Goal: Task Accomplishment & Management: Manage account settings

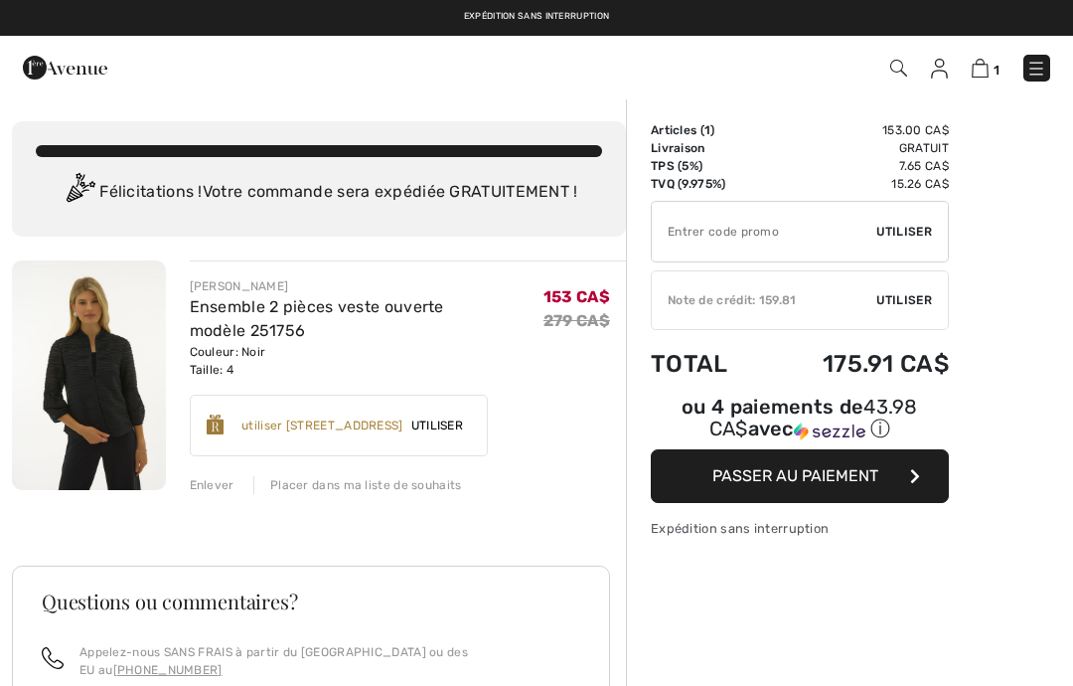
checkbox input "true"
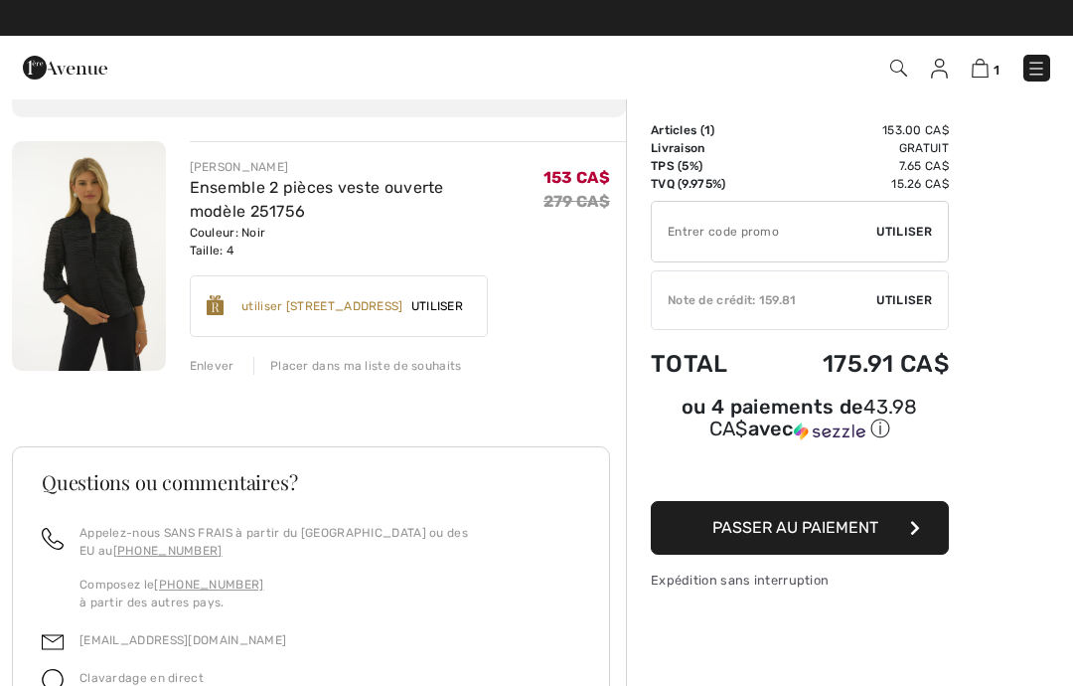
click at [213, 360] on div "Enlever" at bounding box center [212, 366] width 45 height 18
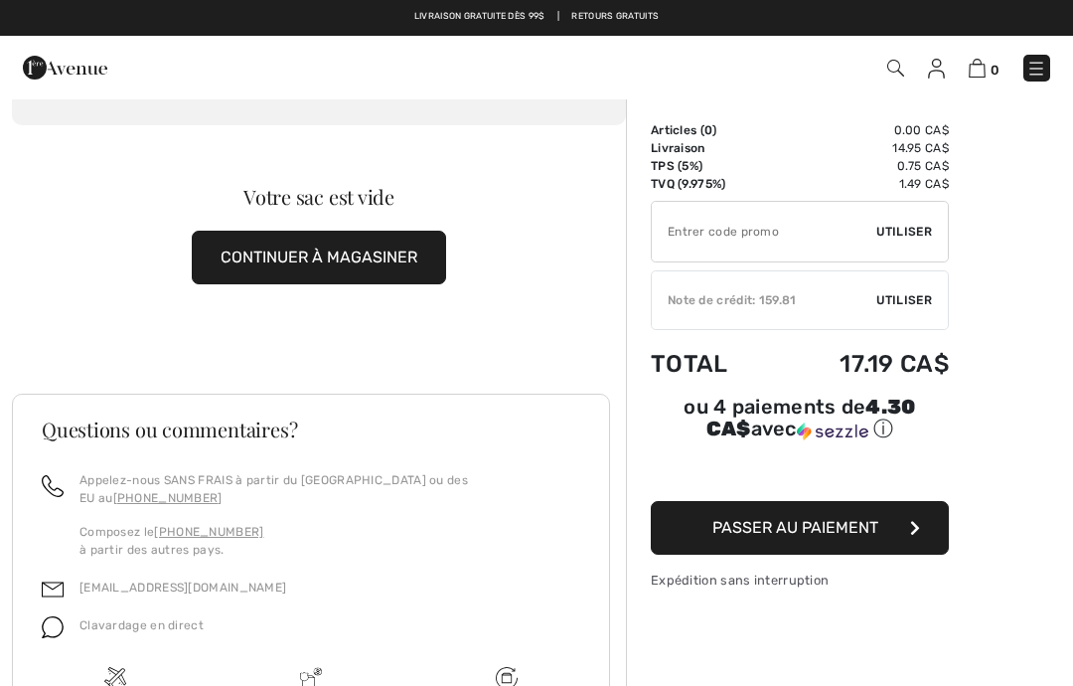
click at [928, 65] on img at bounding box center [936, 69] width 17 height 20
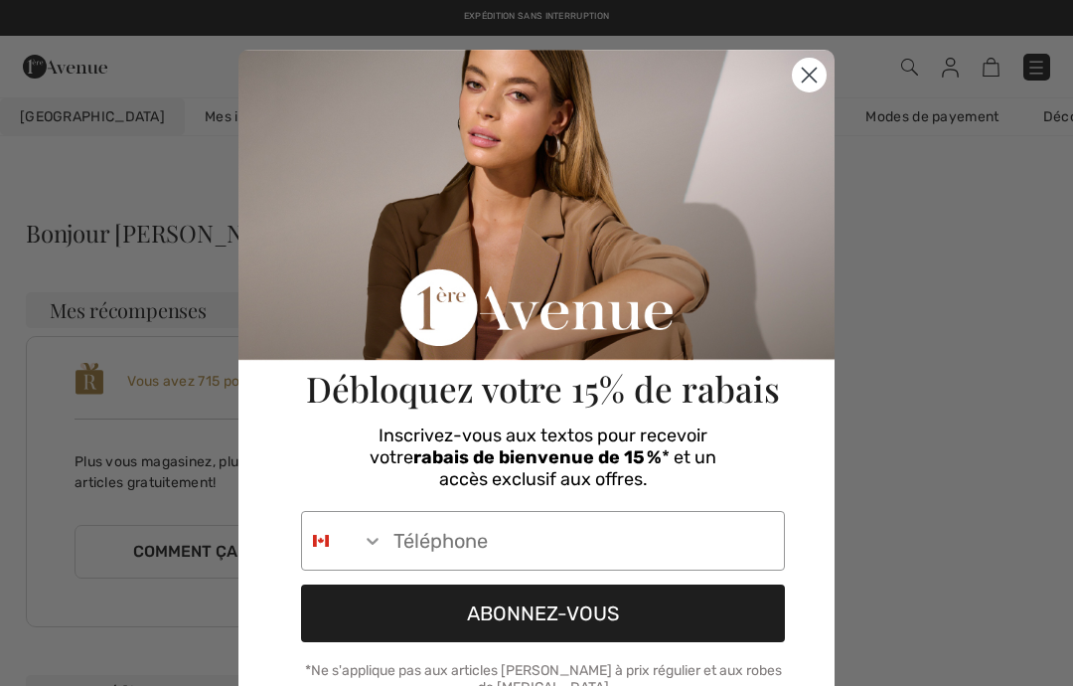
click at [808, 69] on circle "Close dialog" at bounding box center [809, 75] width 33 height 33
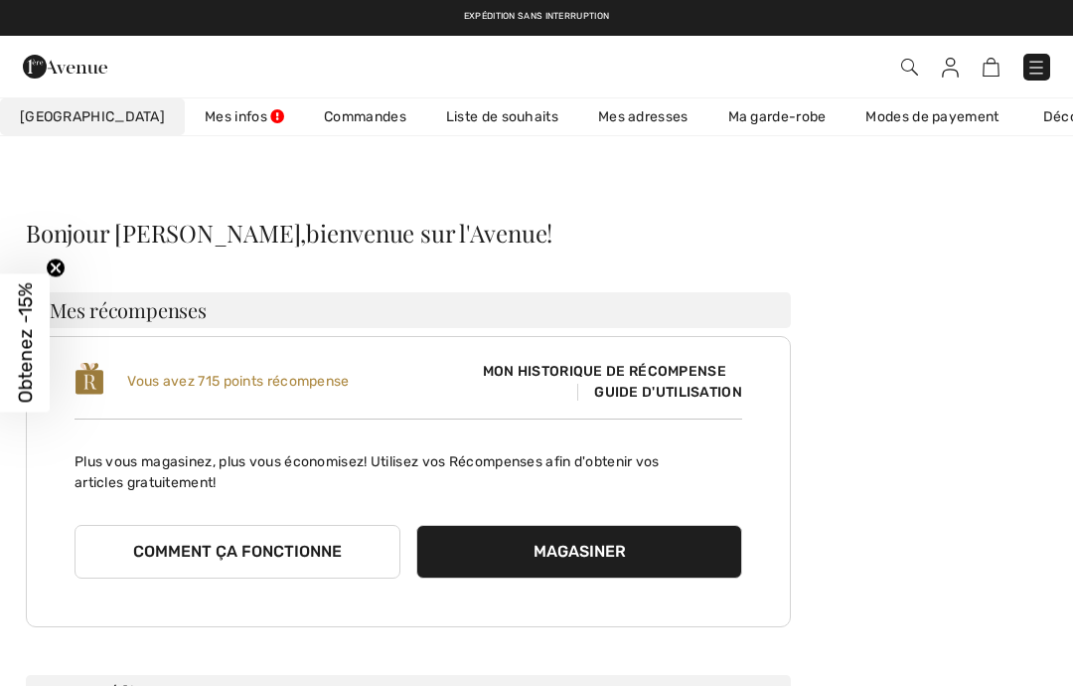
click at [81, 113] on span "[GEOGRAPHIC_DATA]" at bounding box center [92, 116] width 145 height 21
click at [185, 106] on link "Mes infos" at bounding box center [244, 116] width 119 height 37
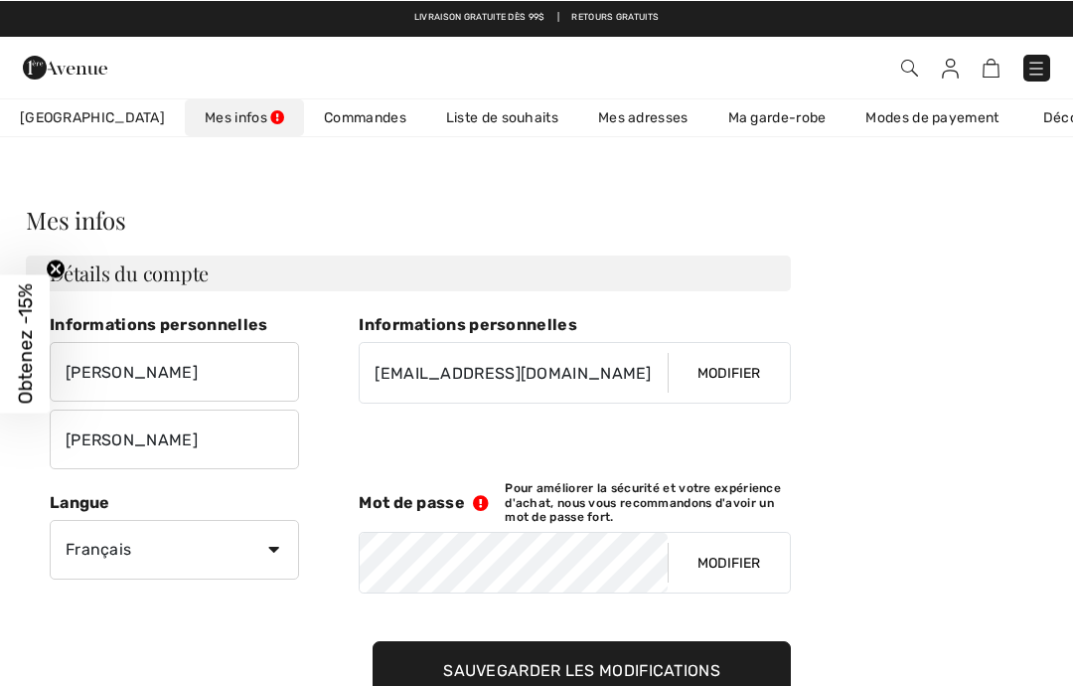
scroll to position [13, 0]
